Goal: Task Accomplishment & Management: Manage account settings

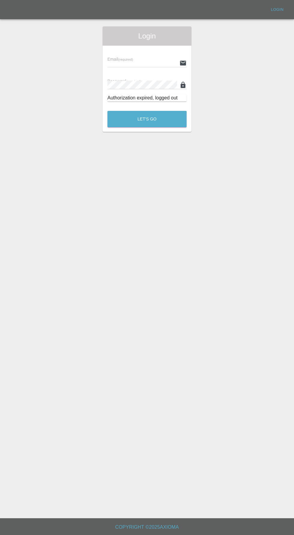
click at [137, 63] on input "text" at bounding box center [143, 63] width 70 height 9
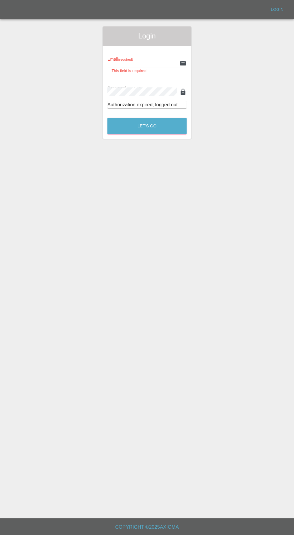
type input "[EMAIL_ADDRESS][DOMAIN_NAME]"
click at [108, 118] on button "Let's Go" at bounding box center [147, 126] width 79 height 17
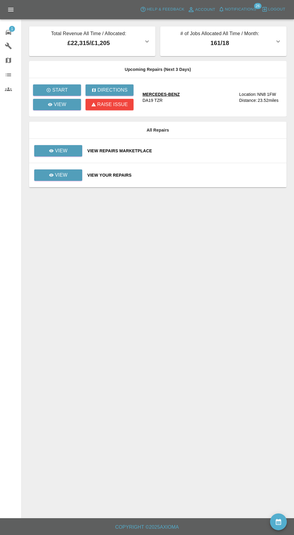
click at [241, 9] on span "Notifications" at bounding box center [240, 9] width 31 height 7
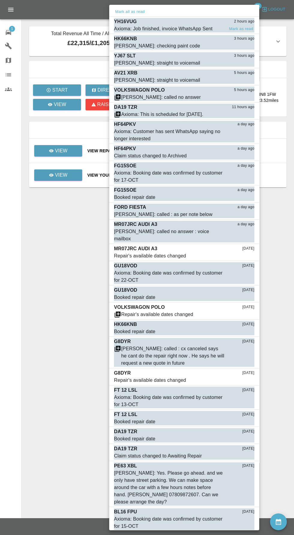
click at [205, 26] on div "Axioma: Job finished, invoice WhatsApp Sent" at bounding box center [163, 28] width 99 height 7
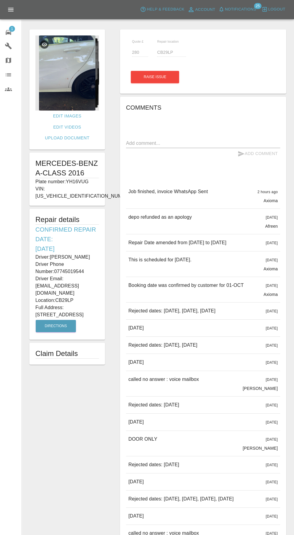
click at [81, 86] on img at bounding box center [67, 72] width 64 height 75
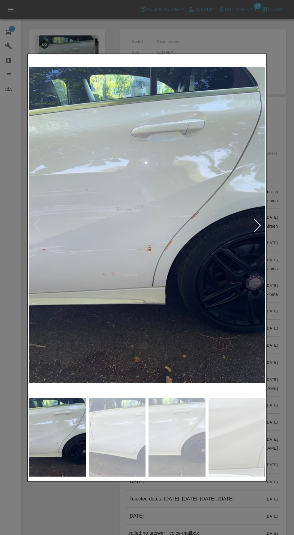
click at [257, 228] on div at bounding box center [257, 224] width 13 height 13
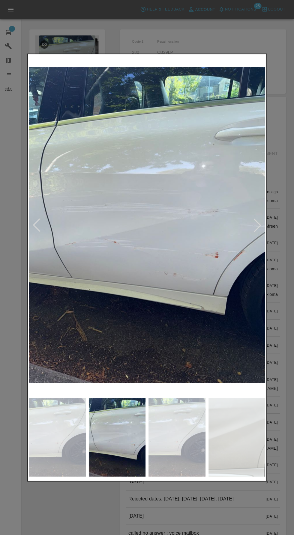
click at [260, 232] on img at bounding box center [147, 224] width 237 height 339
click at [257, 228] on div at bounding box center [257, 224] width 13 height 13
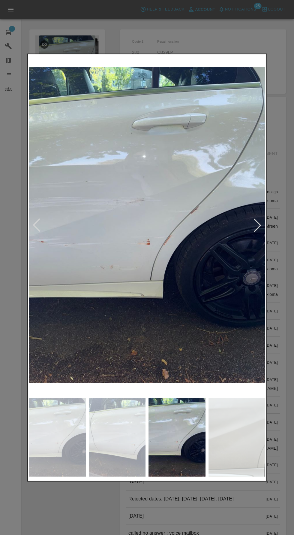
click at [257, 230] on div at bounding box center [257, 224] width 13 height 13
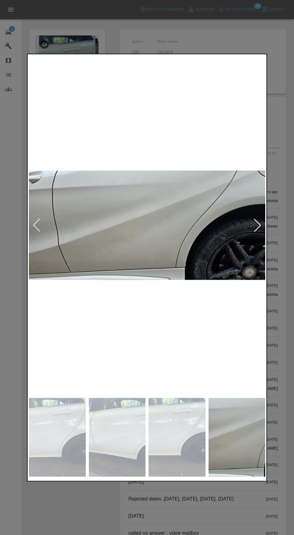
click at [253, 225] on div at bounding box center [257, 224] width 13 height 13
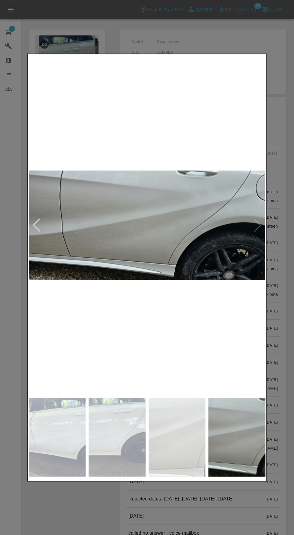
click at [246, 514] on div at bounding box center [147, 267] width 294 height 535
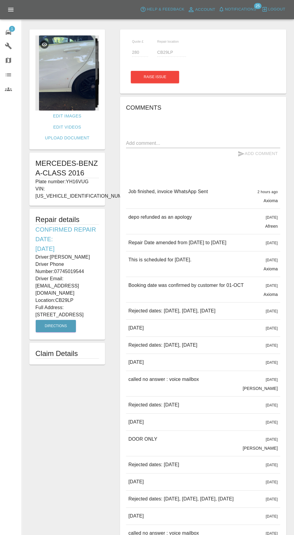
click at [12, 28] on span "1" at bounding box center [12, 29] width 6 height 6
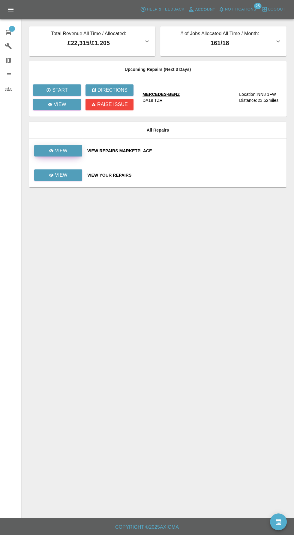
click at [62, 149] on p "View" at bounding box center [61, 150] width 13 height 7
